Goal: Task Accomplishment & Management: Complete application form

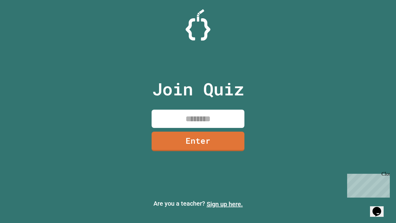
click at [225, 204] on link "Sign up here." at bounding box center [225, 203] width 36 height 7
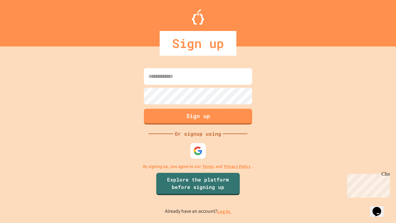
click at [225, 211] on link "Log in." at bounding box center [224, 211] width 14 height 6
